Goal: Obtain resource: Download file/media

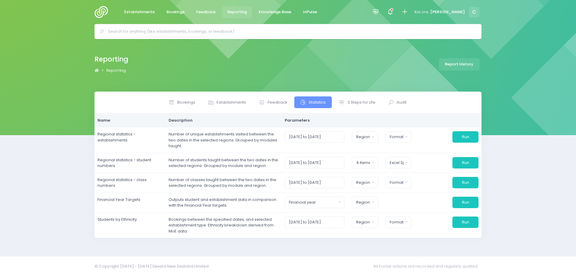
select select
select select "excel"
select select
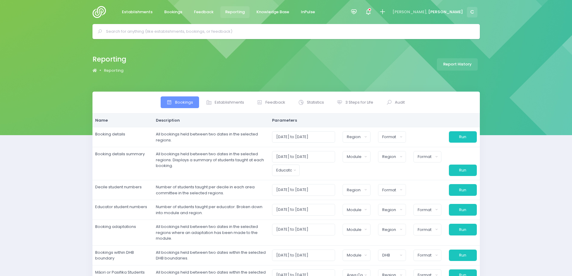
select select
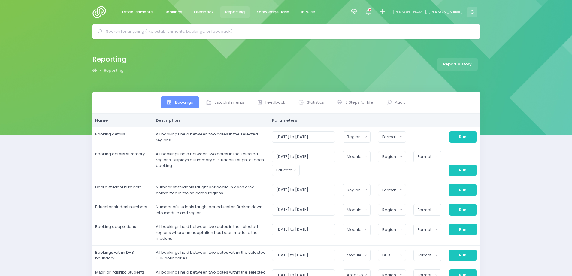
select select
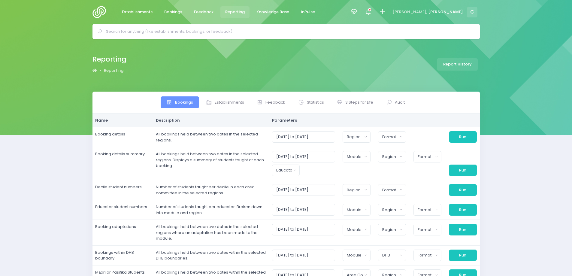
select select
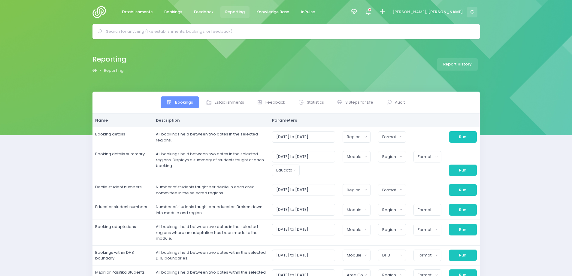
select select
click at [357, 104] on span "3 Steps for Life" at bounding box center [359, 102] width 28 height 6
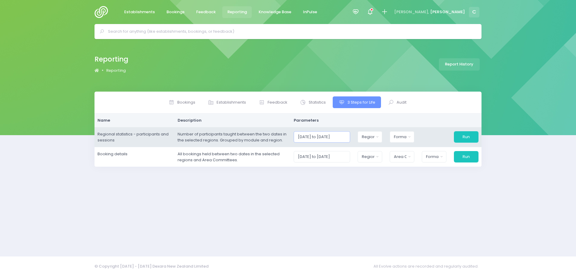
click at [332, 137] on input "[DATE] to [DATE]" at bounding box center [322, 136] width 57 height 11
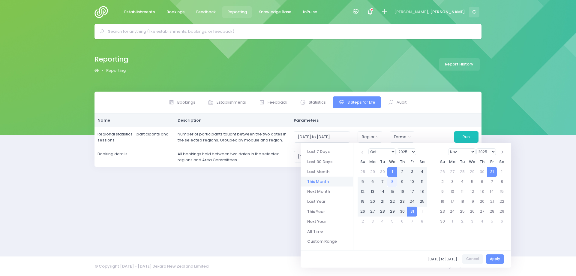
click at [323, 182] on li "This Month" at bounding box center [327, 181] width 53 height 10
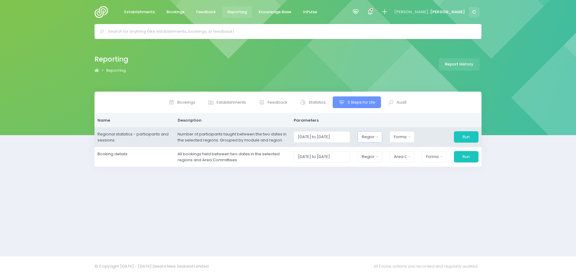
click at [372, 136] on div "Region" at bounding box center [368, 137] width 12 height 6
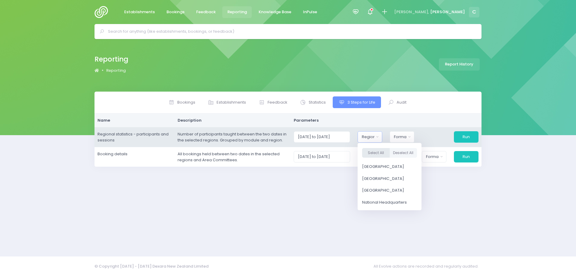
click at [379, 153] on button "Select All" at bounding box center [376, 153] width 28 height 10
select select "Northern"
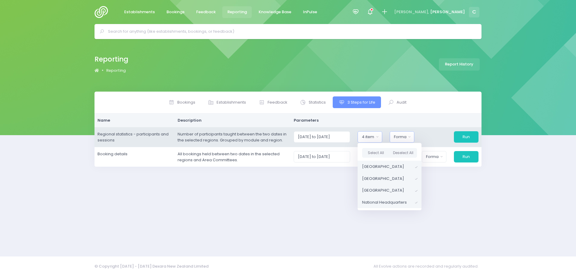
drag, startPoint x: 404, startPoint y: 136, endPoint x: 405, endPoint y: 140, distance: 4.2
click at [404, 136] on div "Format" at bounding box center [400, 137] width 12 height 6
click at [410, 161] on span "Excel Spreadsheet" at bounding box center [412, 163] width 37 height 6
select select "excel"
click at [468, 135] on button "Run" at bounding box center [466, 136] width 25 height 11
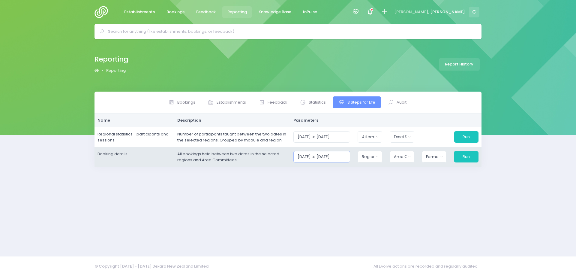
click at [333, 156] on input "[DATE] to [DATE]" at bounding box center [322, 156] width 57 height 11
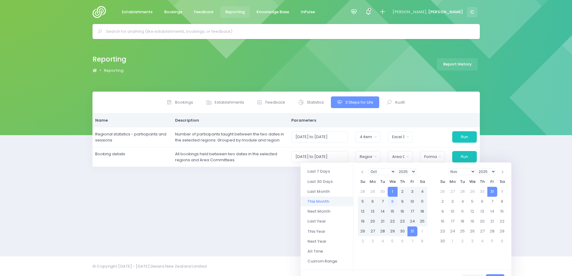
click at [314, 201] on li "This Month" at bounding box center [326, 201] width 53 height 10
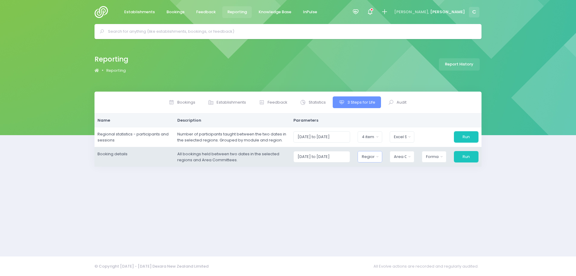
click at [372, 159] on button "Region" at bounding box center [370, 156] width 25 height 11
click at [375, 169] on button "Select All" at bounding box center [376, 173] width 28 height 10
select select "Northern"
click at [402, 155] on div "Area Committee" at bounding box center [398, 157] width 13 height 6
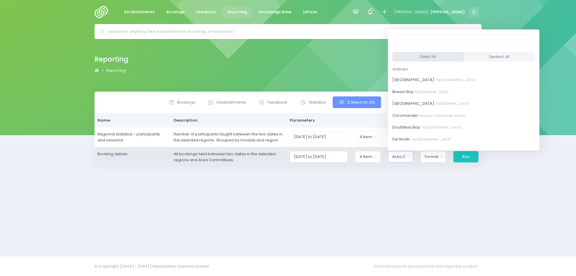
click at [425, 57] on button "Select All" at bounding box center [428, 57] width 71 height 10
select select "[GEOGRAPHIC_DATA]"
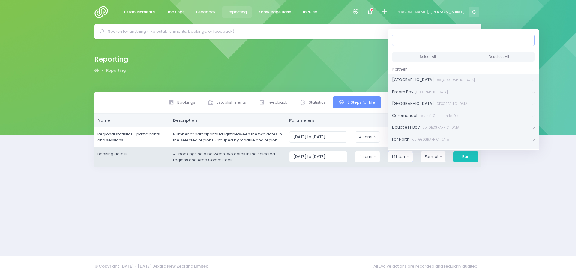
scroll to position [1, 0]
click at [430, 155] on div "Format" at bounding box center [431, 157] width 13 height 6
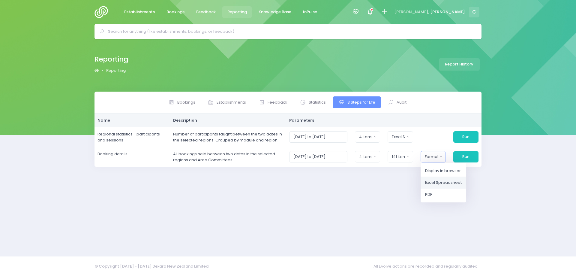
click at [436, 182] on span "Excel Spreadsheet" at bounding box center [443, 182] width 37 height 6
select select "excel"
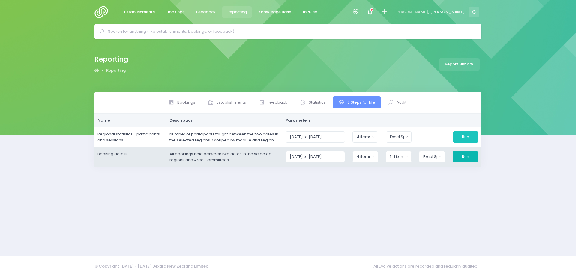
click at [469, 157] on button "Run" at bounding box center [466, 156] width 26 height 11
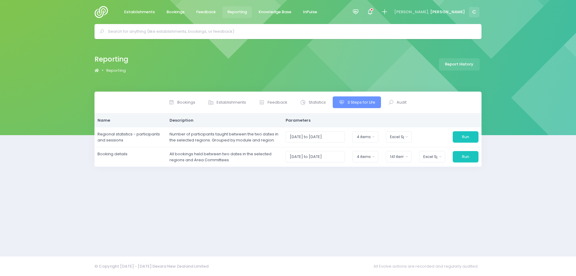
drag, startPoint x: 533, startPoint y: 79, endPoint x: 533, endPoint y: 55, distance: 24.3
click at [533, 79] on div "Reporting Reporting Report History" at bounding box center [288, 65] width 576 height 53
